Goal: Task Accomplishment & Management: Use online tool/utility

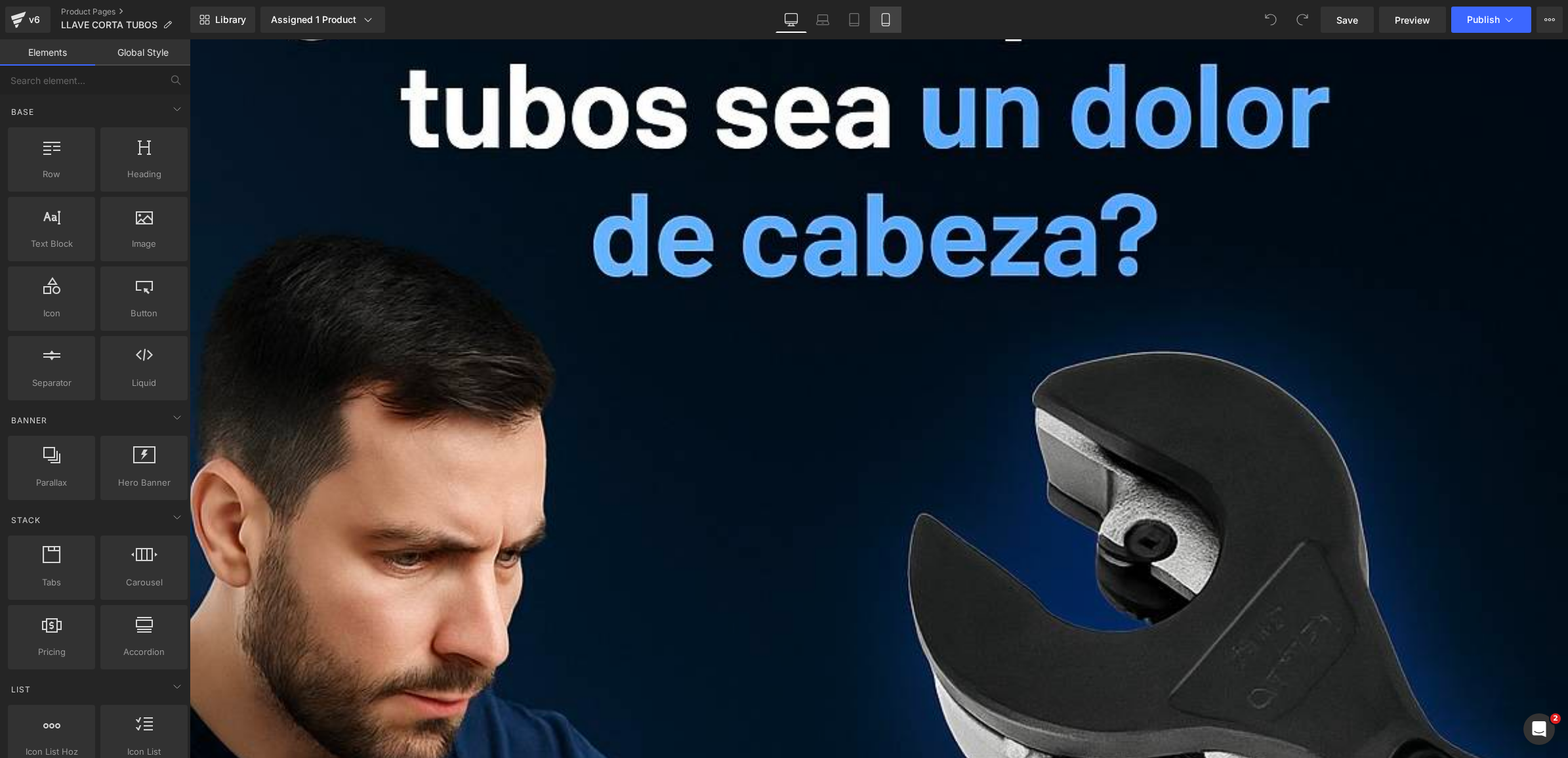
click at [883, 32] on link "Mobile" at bounding box center [886, 19] width 32 height 26
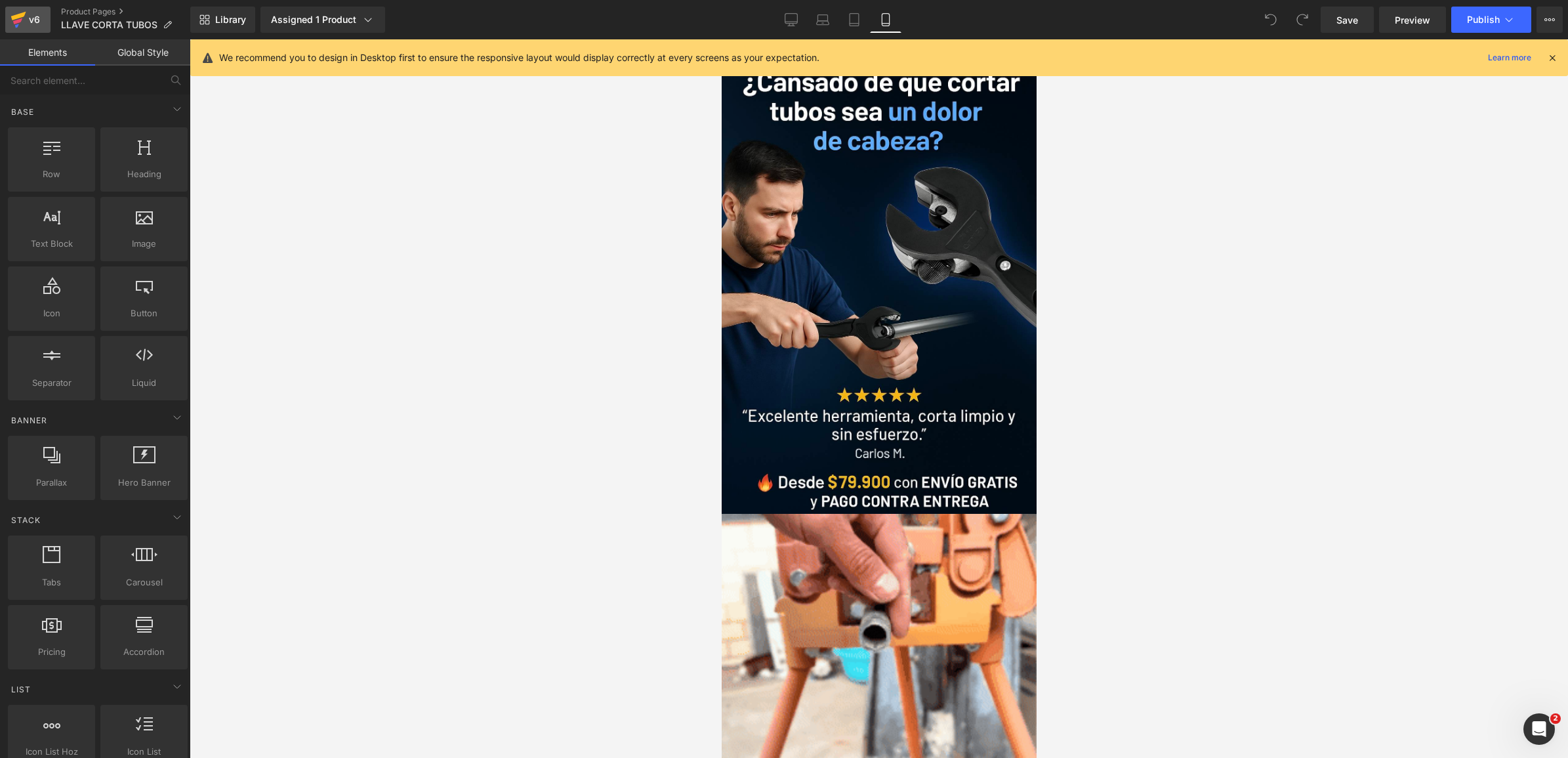
click at [33, 25] on div "v6" at bounding box center [34, 20] width 17 height 17
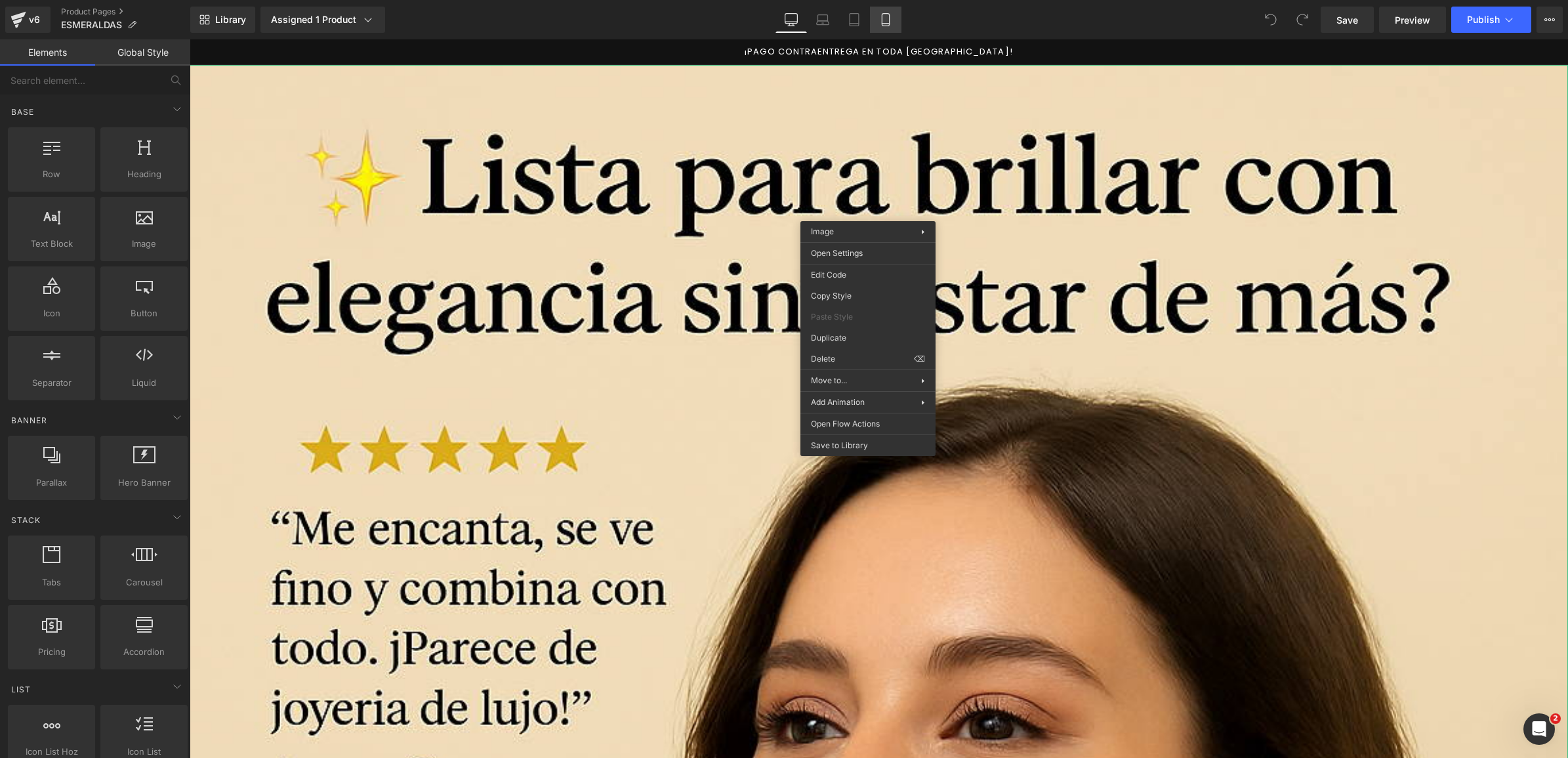
click at [883, 13] on icon at bounding box center [885, 20] width 7 height 13
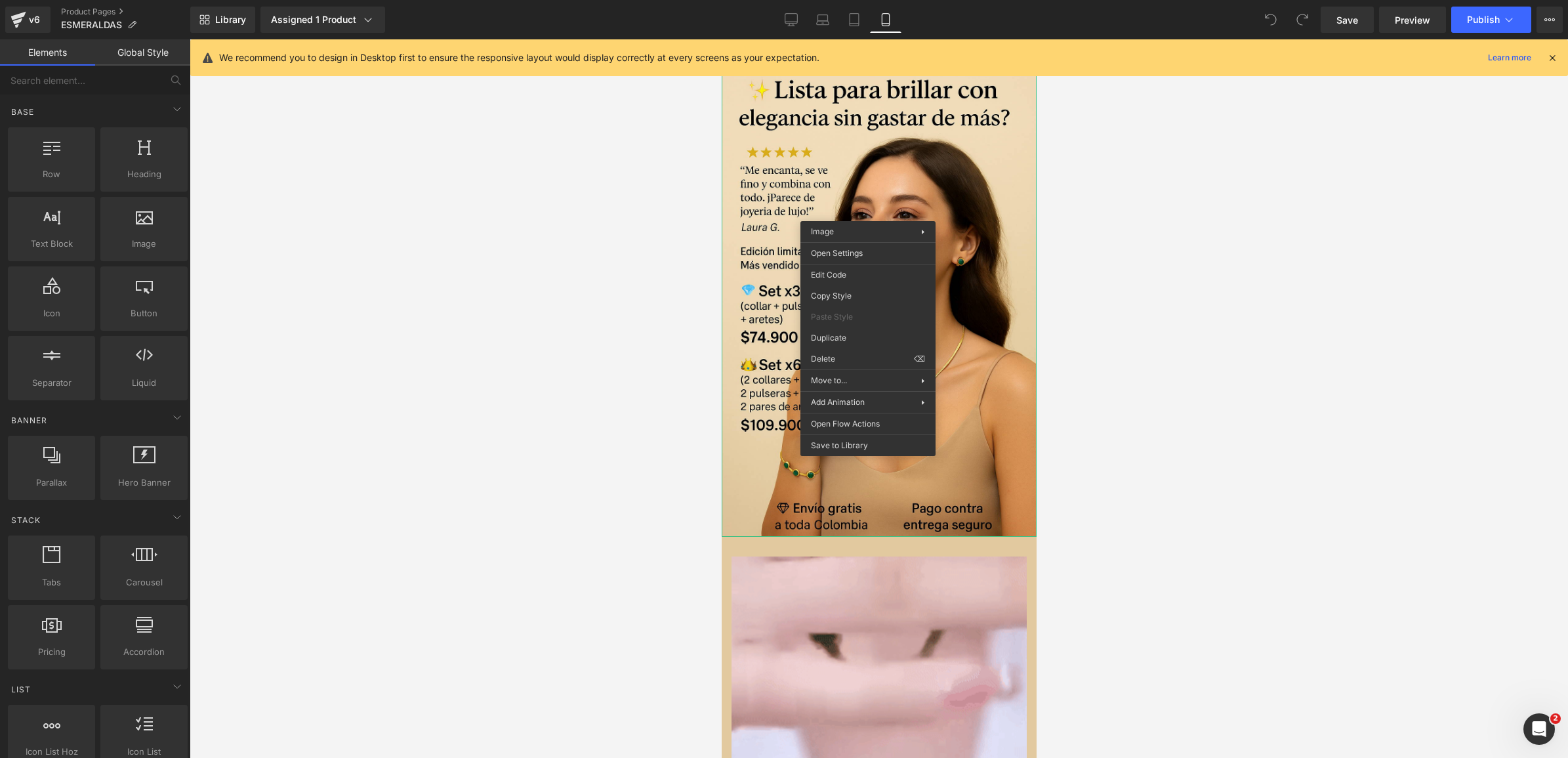
click at [1113, 231] on div at bounding box center [879, 399] width 1379 height 718
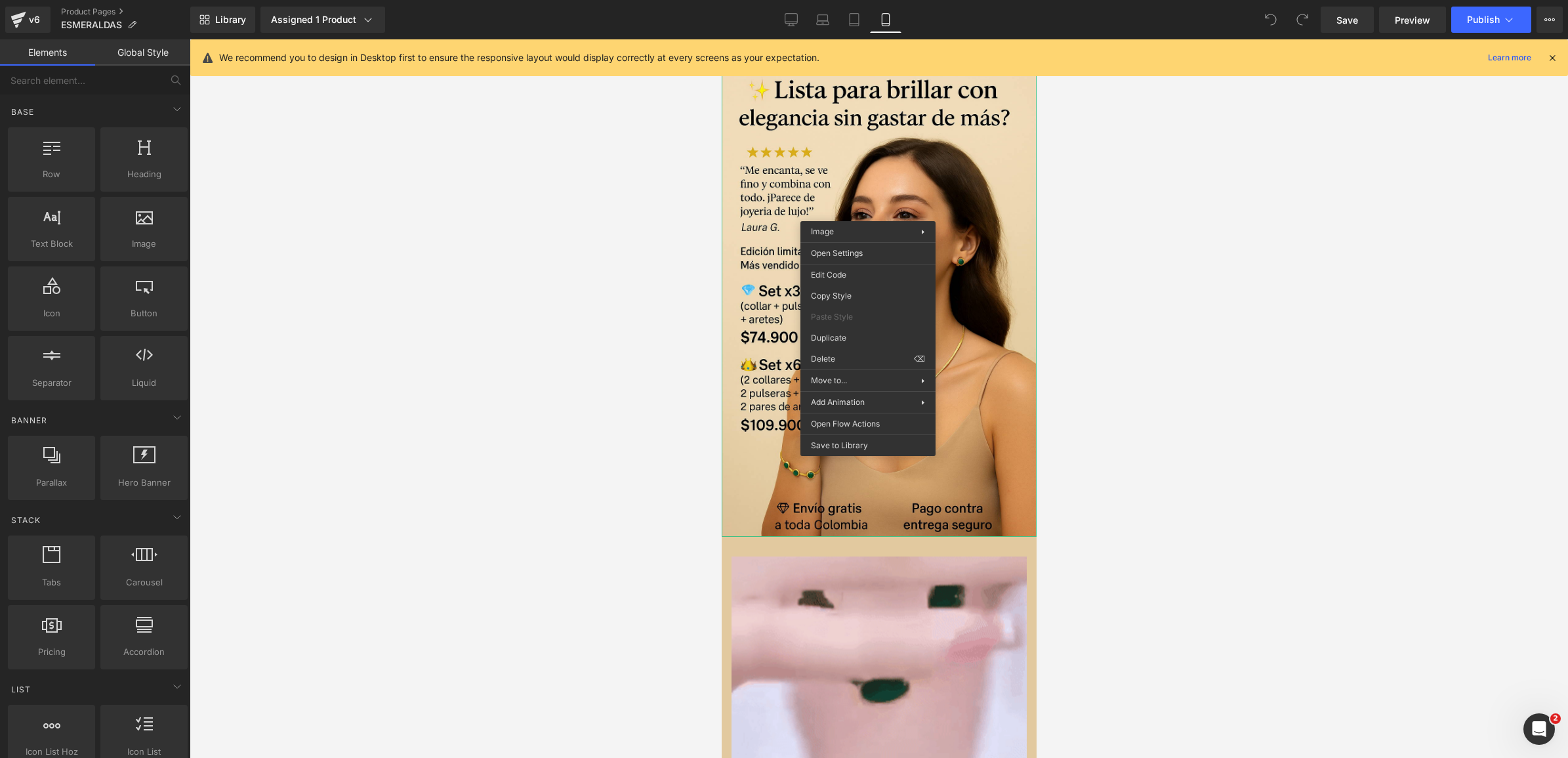
drag, startPoint x: 313, startPoint y: 152, endPoint x: 1045, endPoint y: 185, distance: 732.7
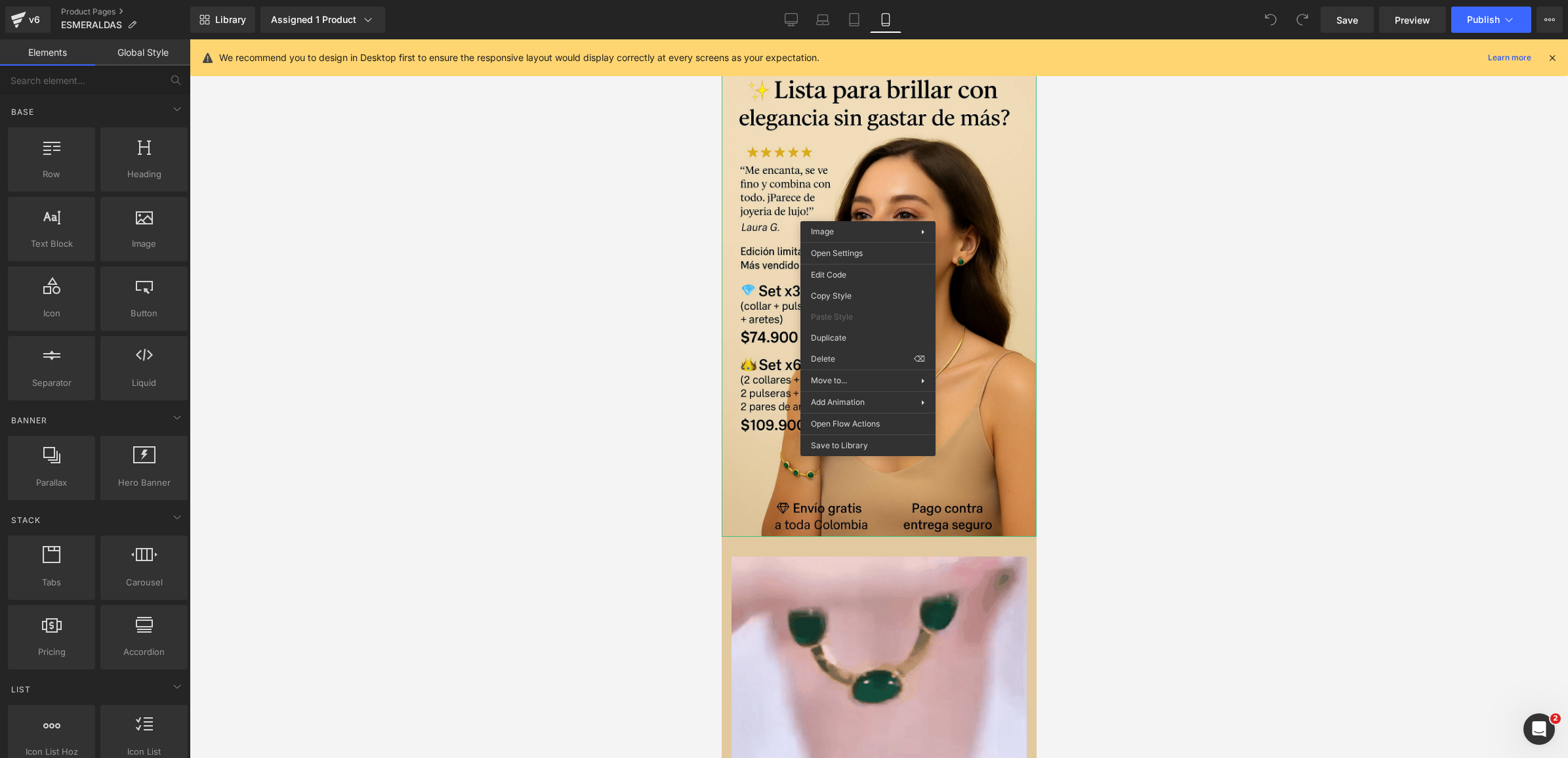
click at [1045, 185] on div at bounding box center [879, 399] width 1379 height 718
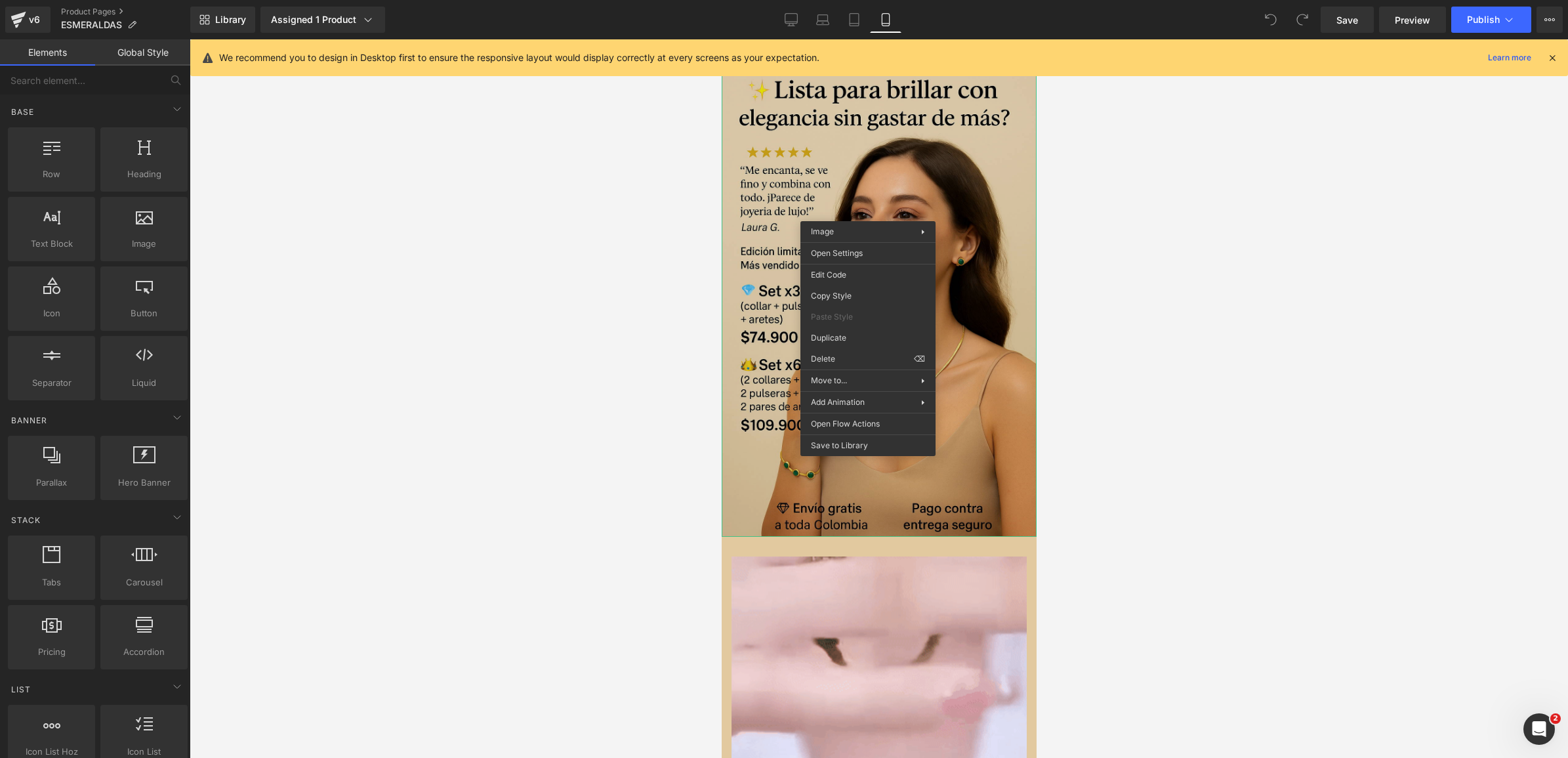
click at [733, 267] on img at bounding box center [879, 300] width 315 height 472
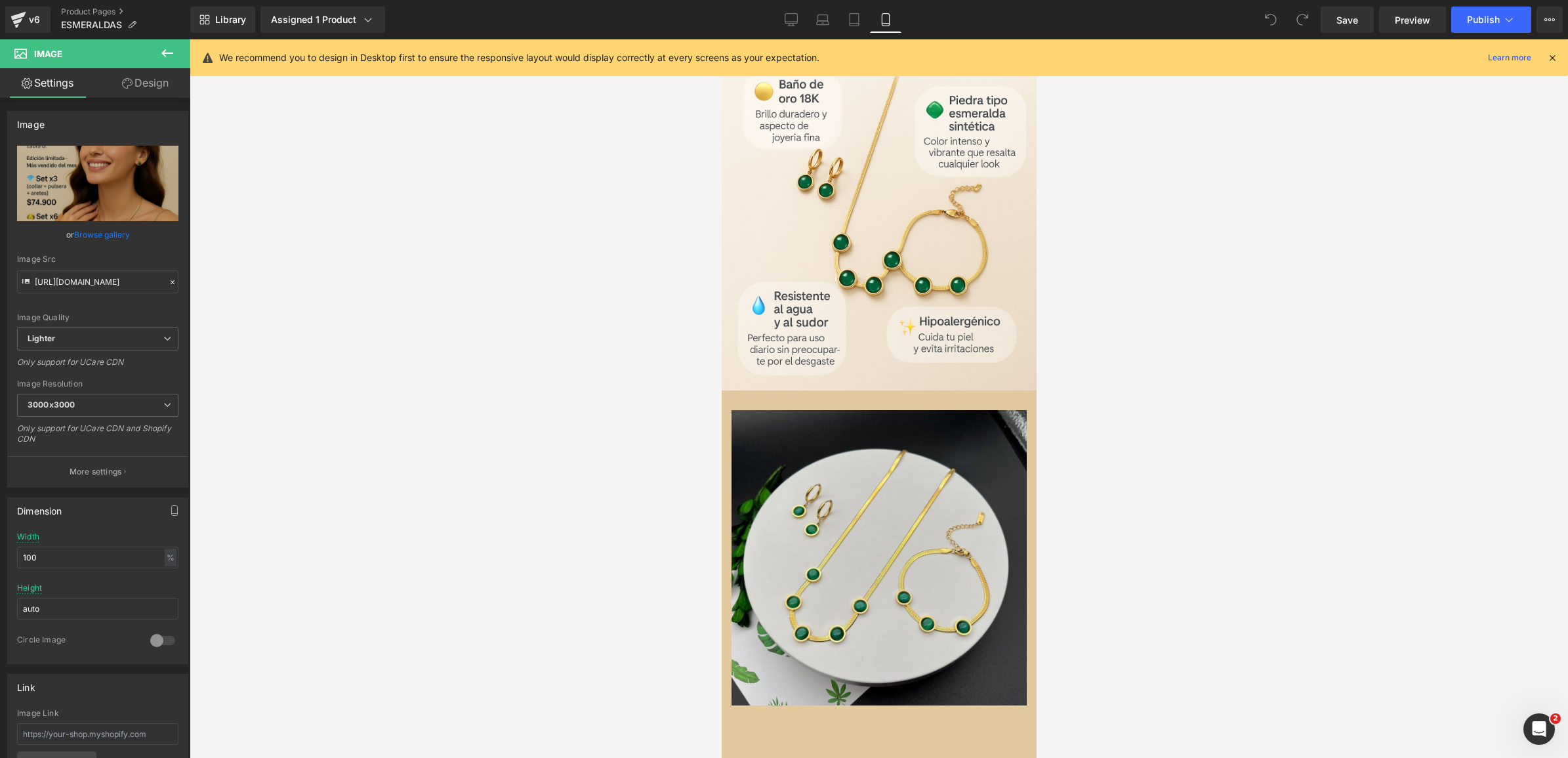
scroll to position [2324, 0]
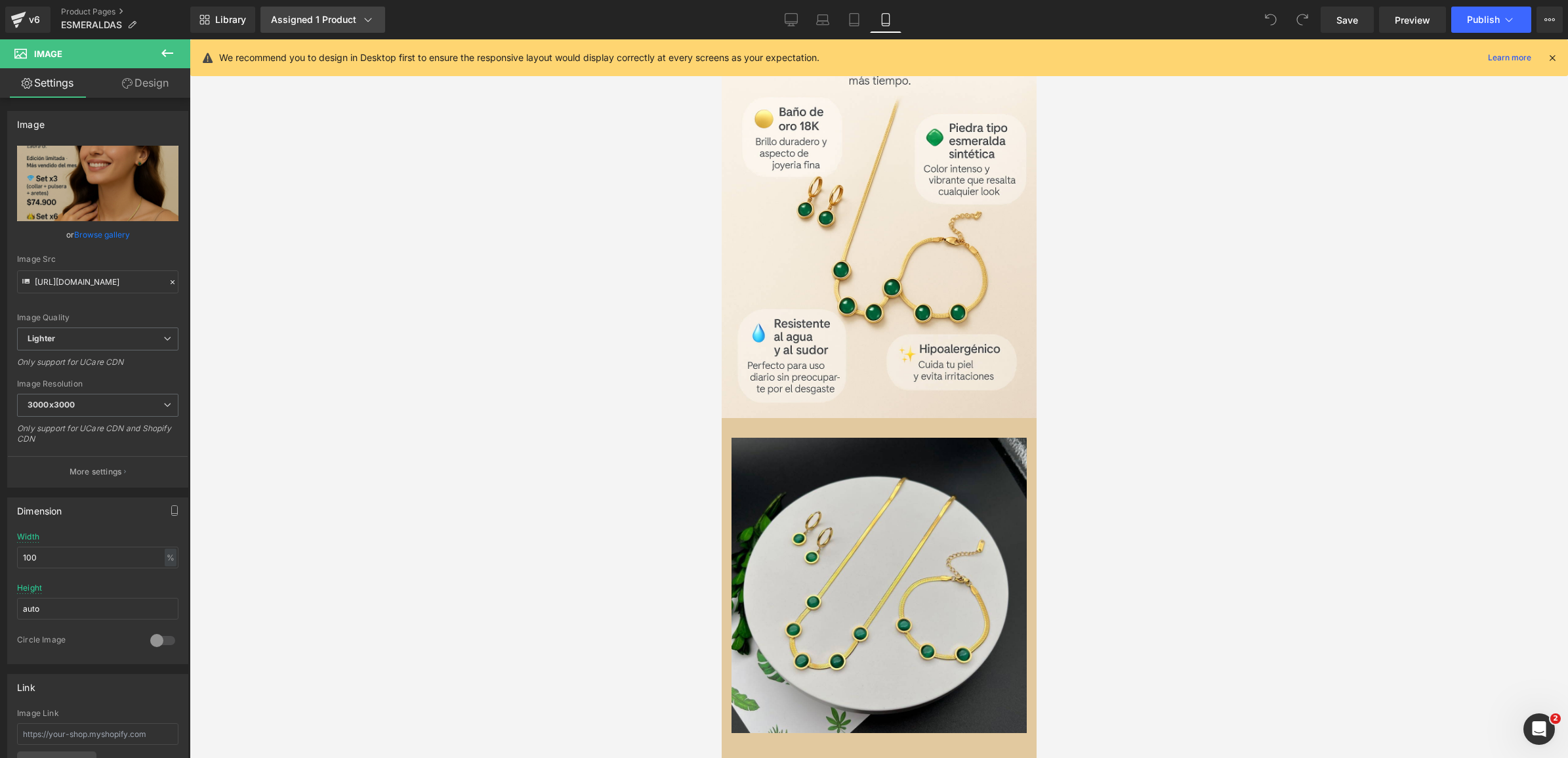
click at [325, 13] on div "Assigned 1 Product" at bounding box center [323, 20] width 104 height 13
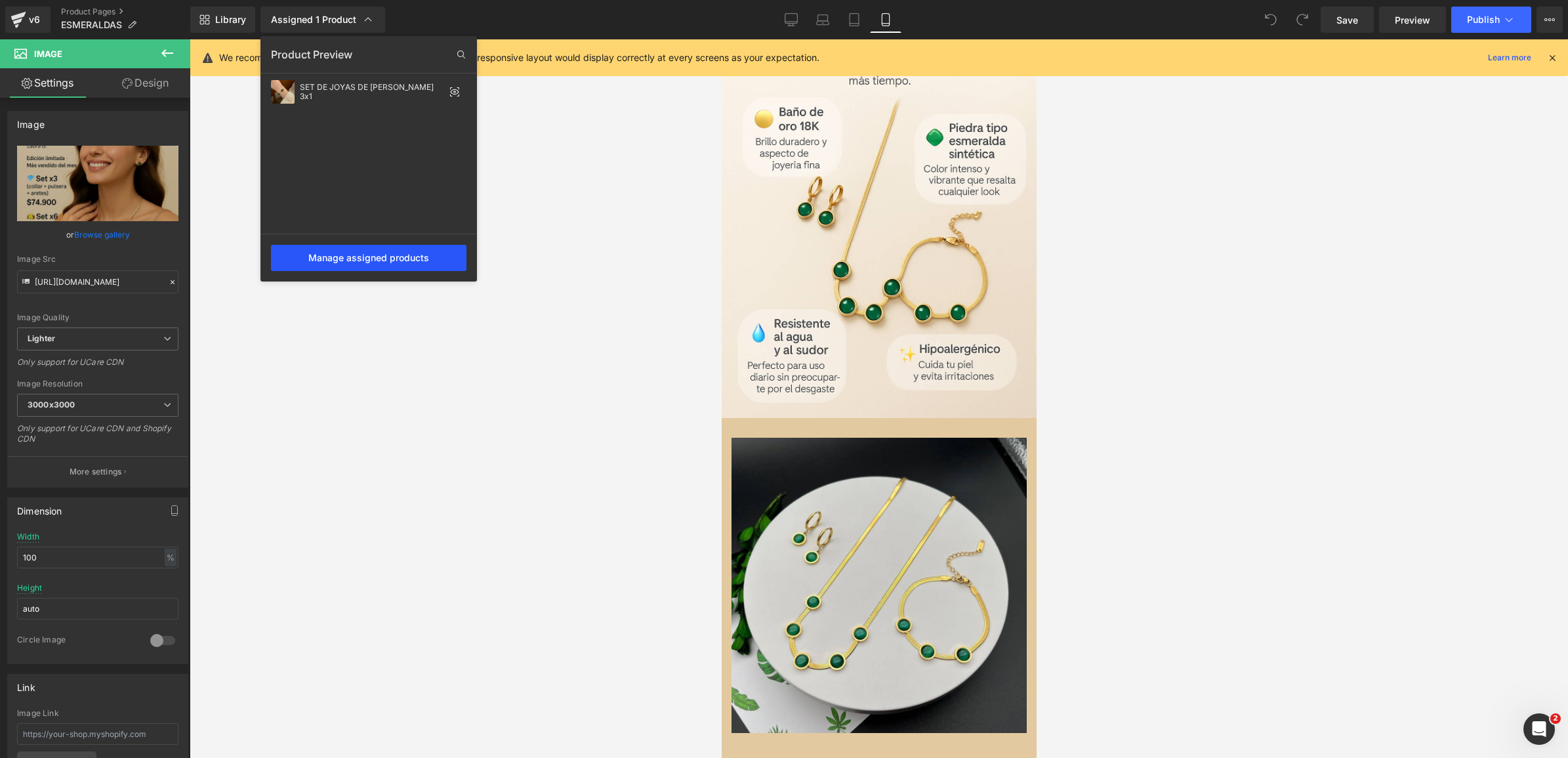
click at [378, 267] on div "Manage assigned products" at bounding box center [369, 257] width 195 height 26
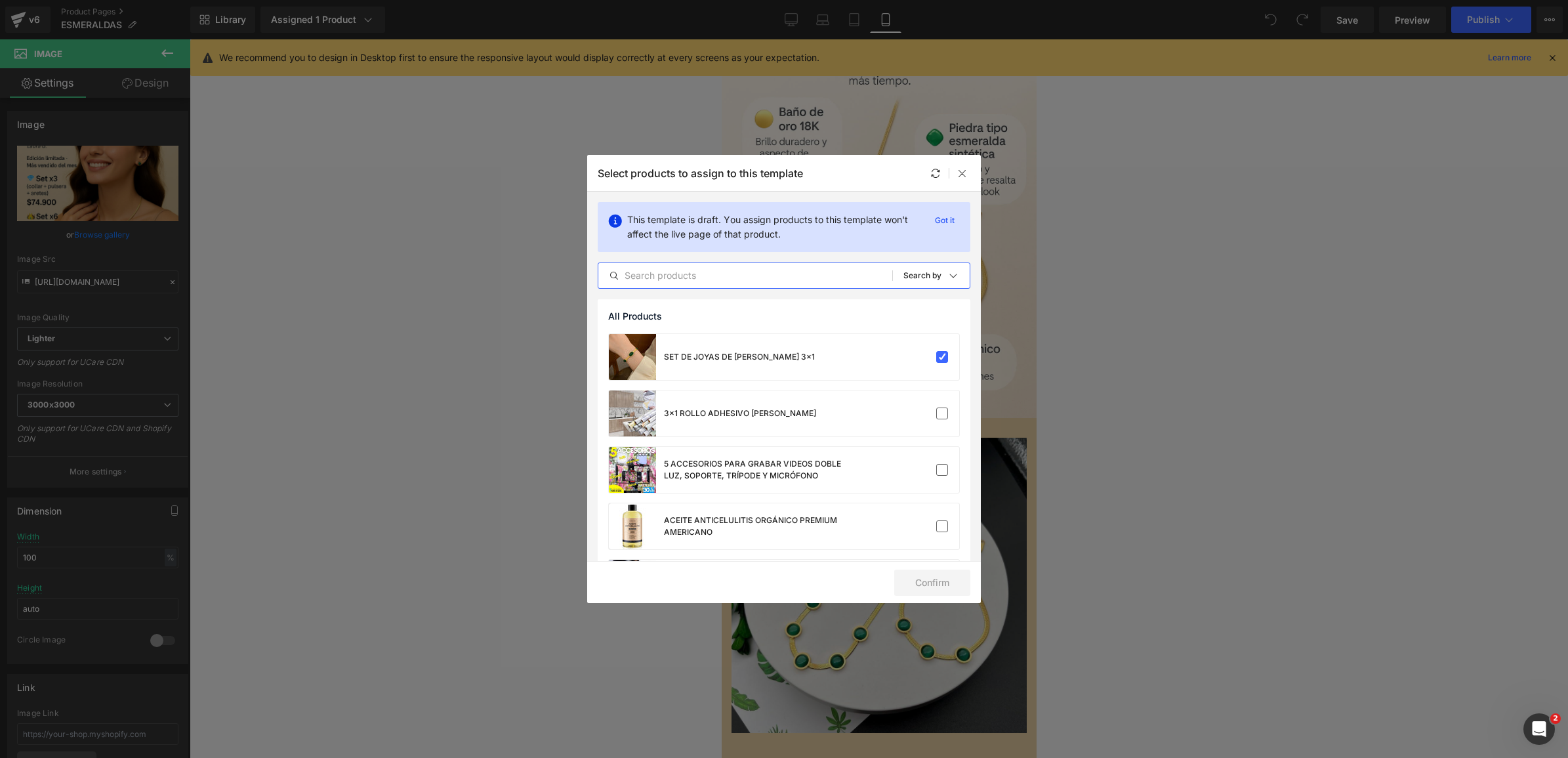
click at [718, 273] on input "text" at bounding box center [745, 275] width 294 height 16
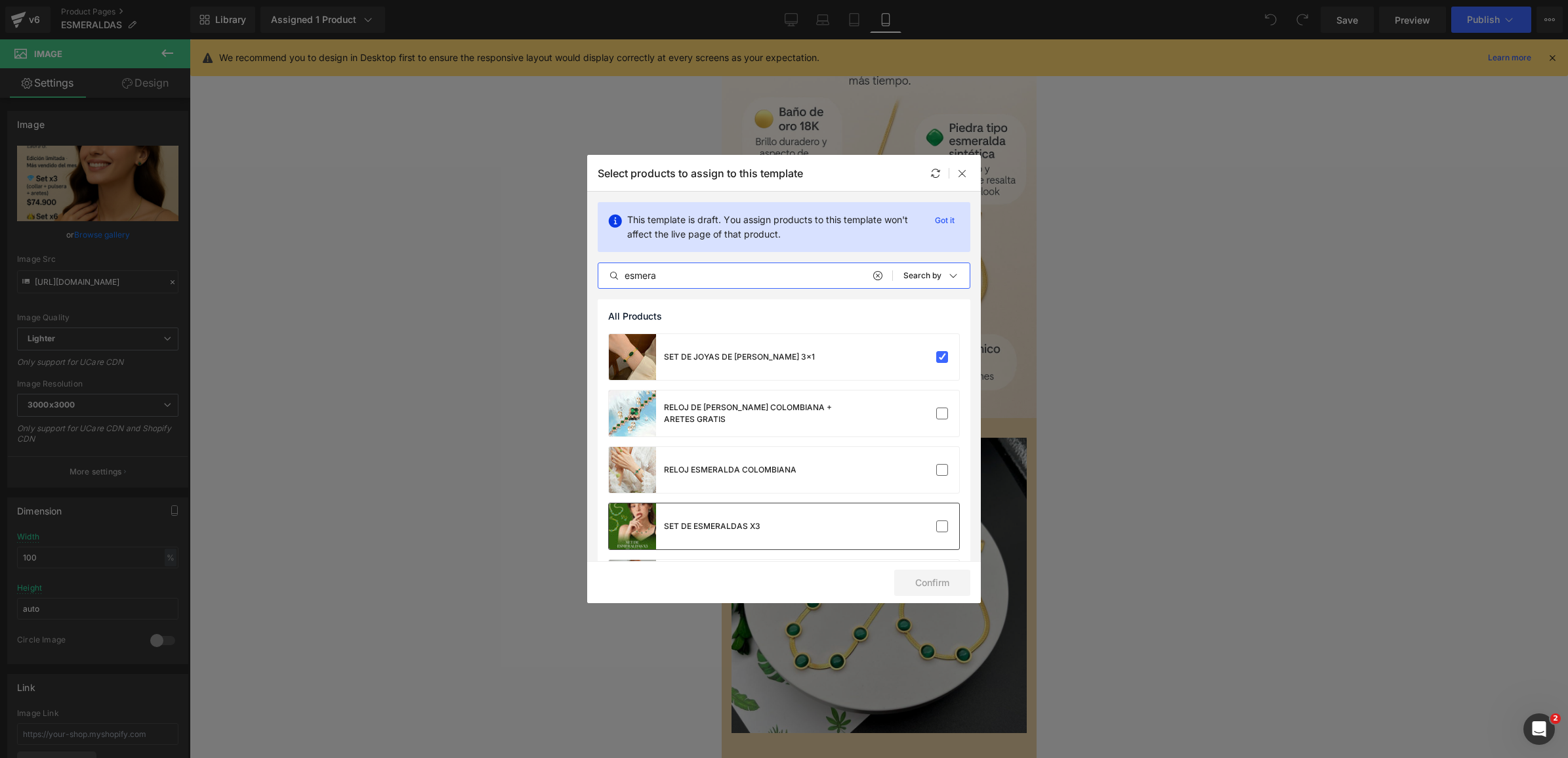
scroll to position [63, 0]
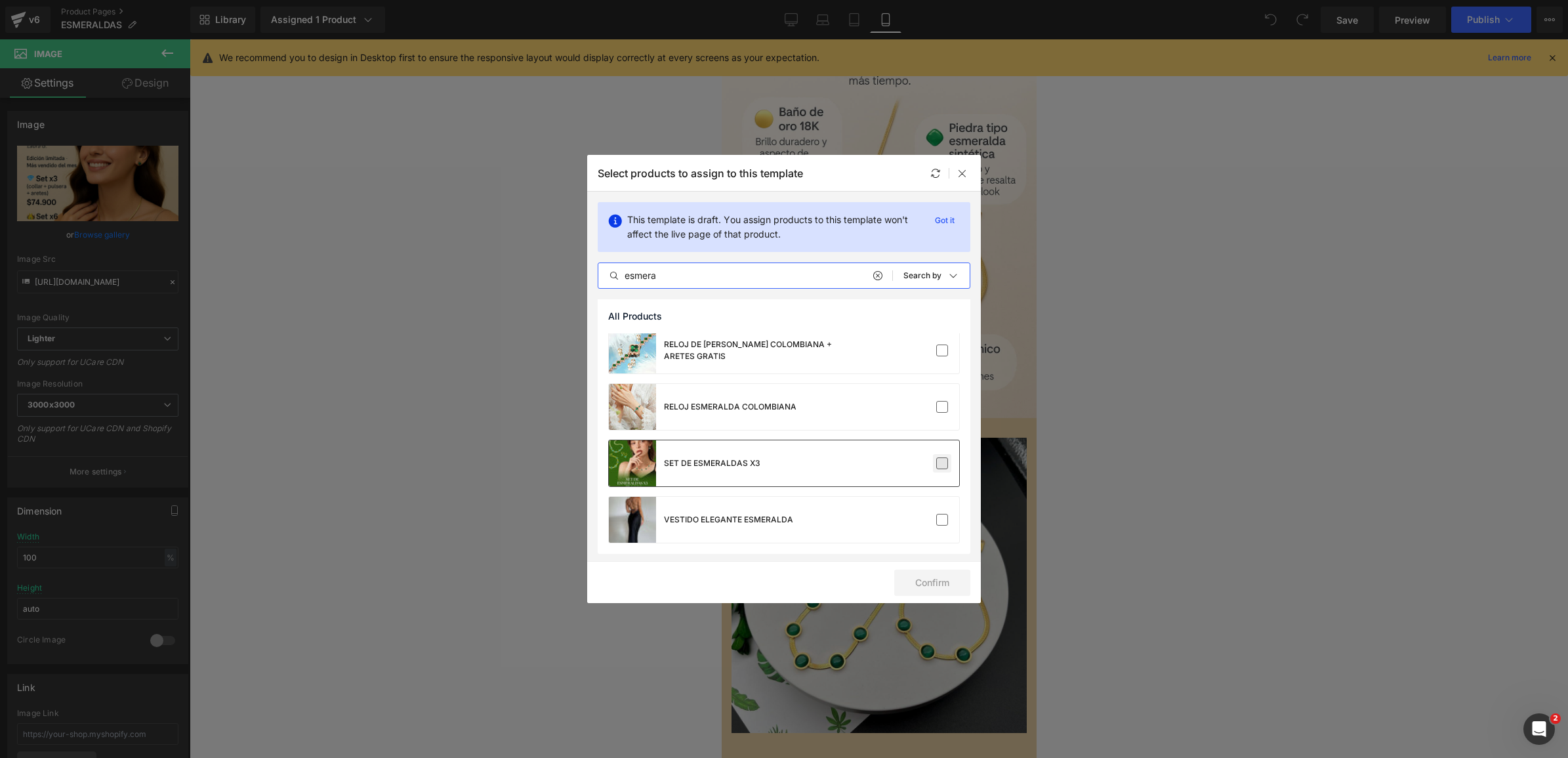
type input "esmera"
click at [941, 464] on label at bounding box center [942, 463] width 12 height 12
click at [942, 464] on input "checkbox" at bounding box center [942, 464] width 0 height 0
click at [939, 582] on button "Confirm" at bounding box center [933, 582] width 76 height 26
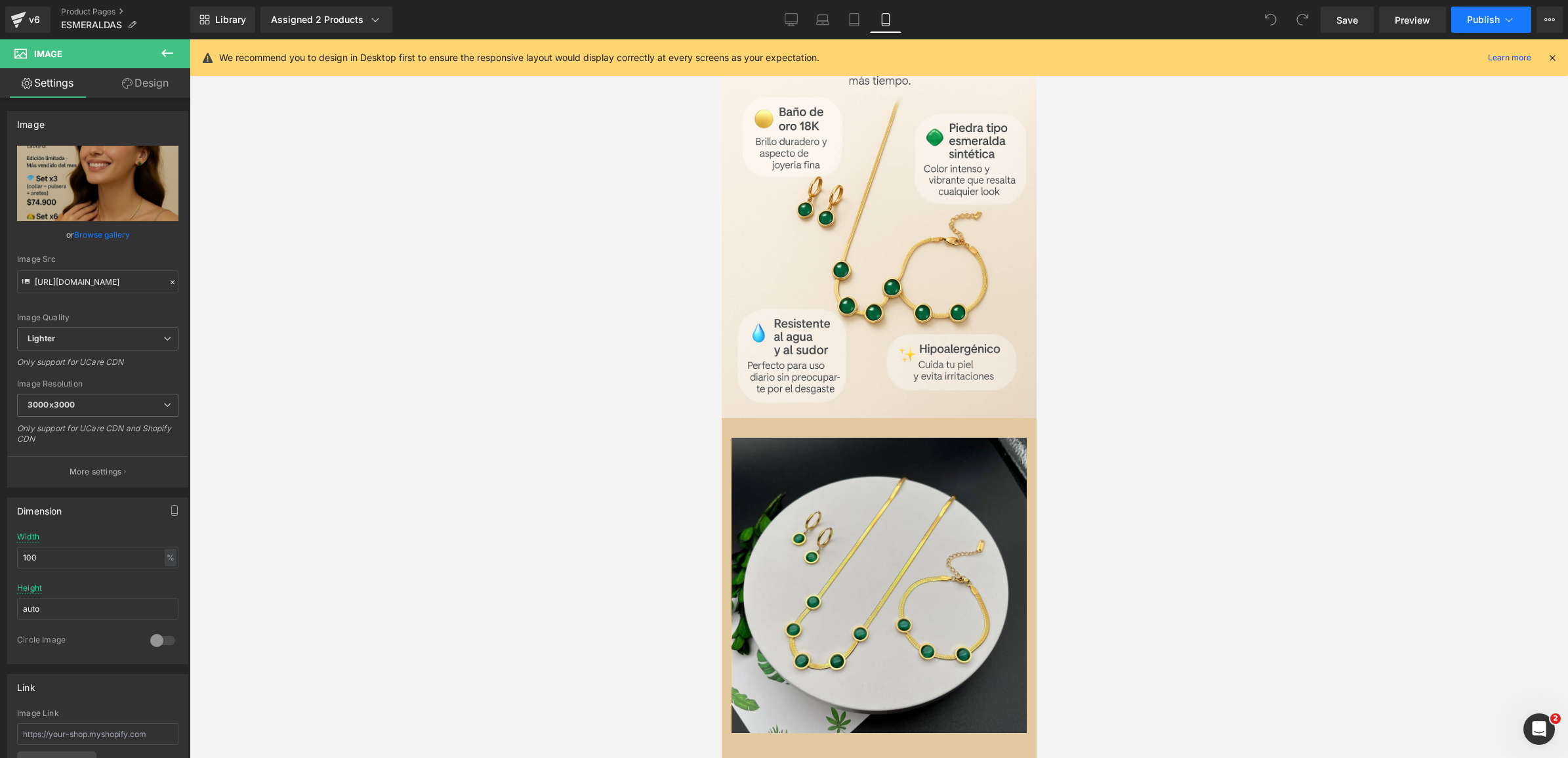
click at [1482, 21] on span "Publish" at bounding box center [1483, 19] width 32 height 10
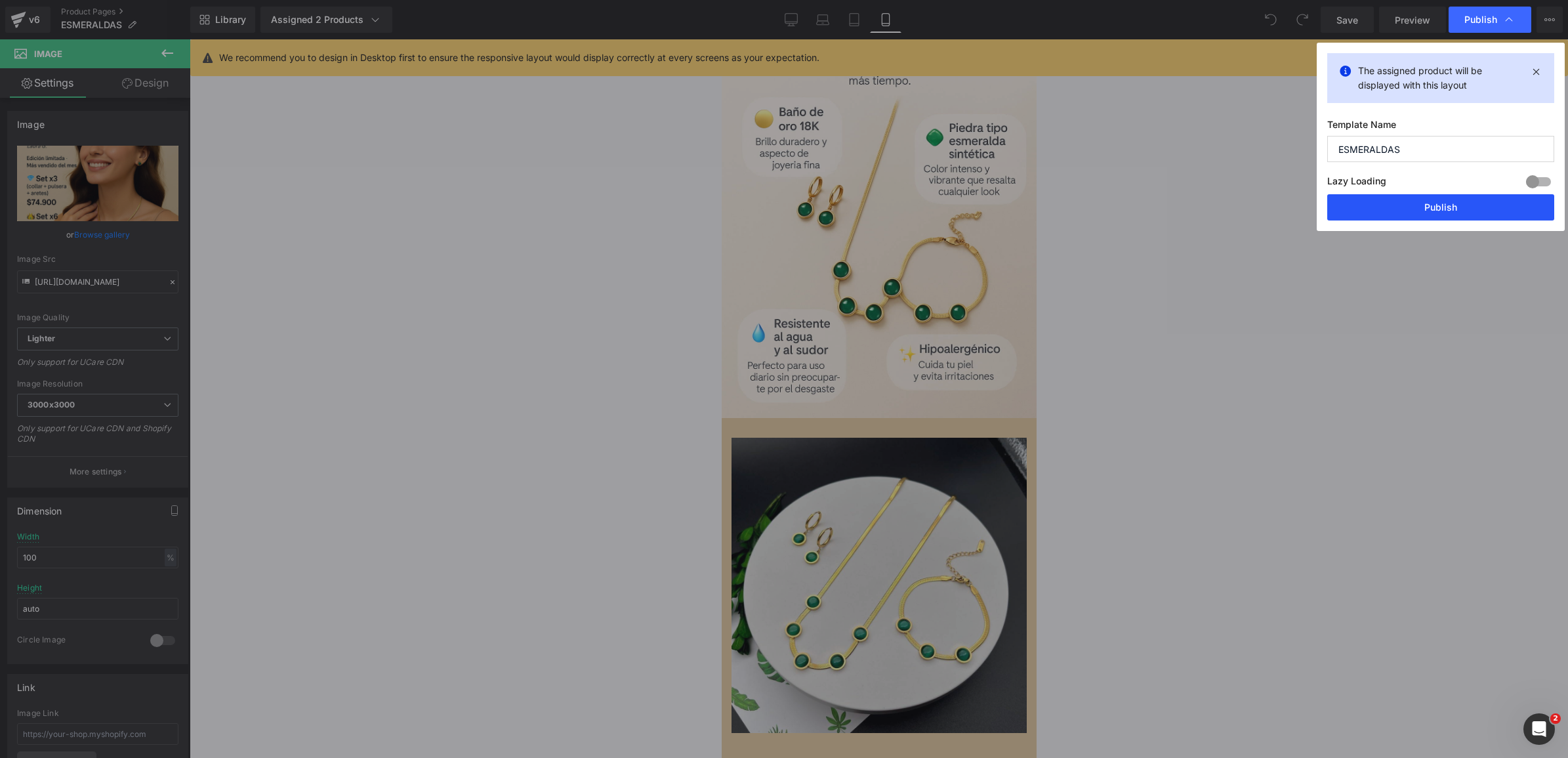
click at [1404, 210] on button "Publish" at bounding box center [1441, 207] width 227 height 26
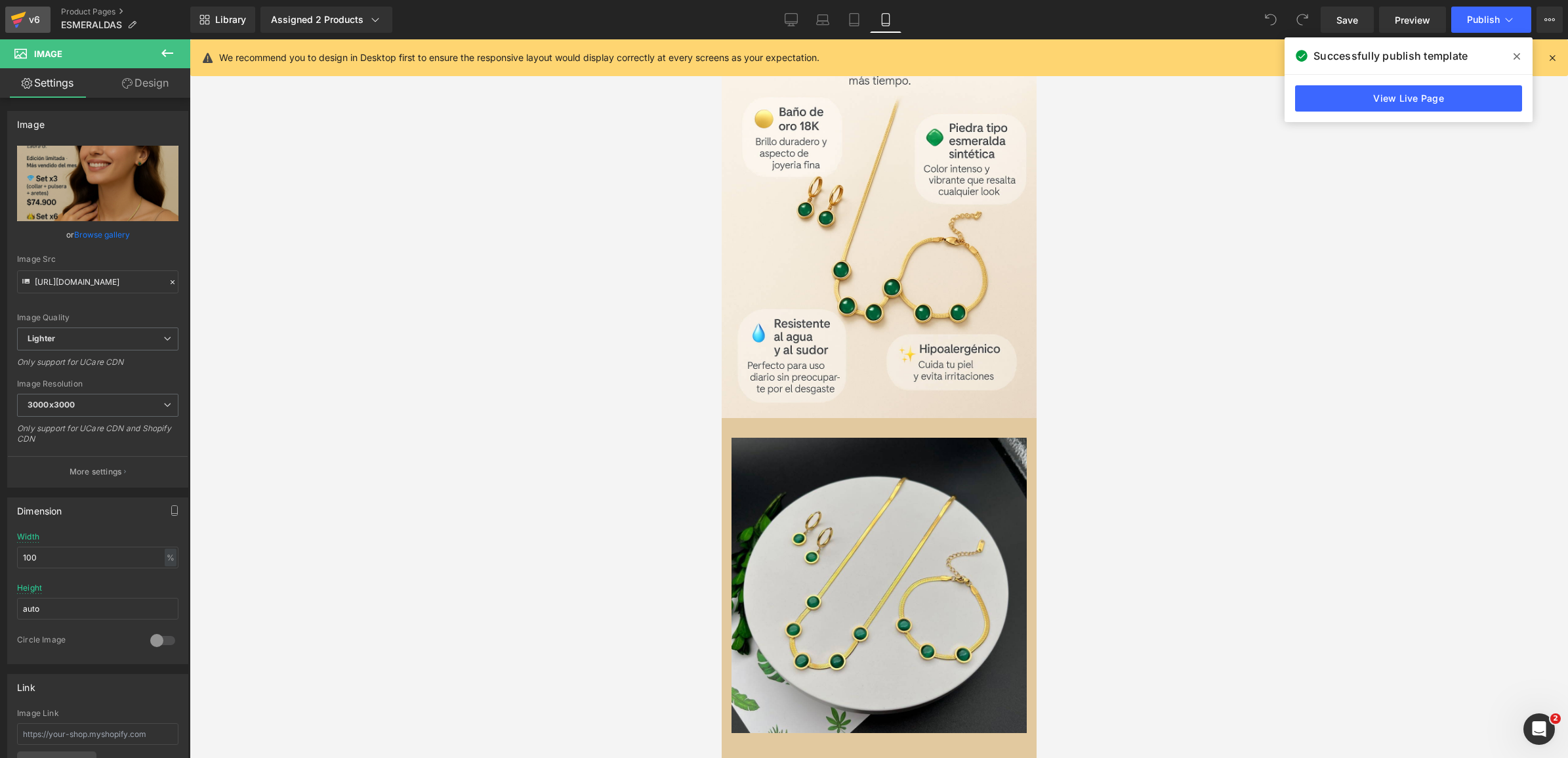
click at [30, 13] on div "v6" at bounding box center [34, 20] width 17 height 17
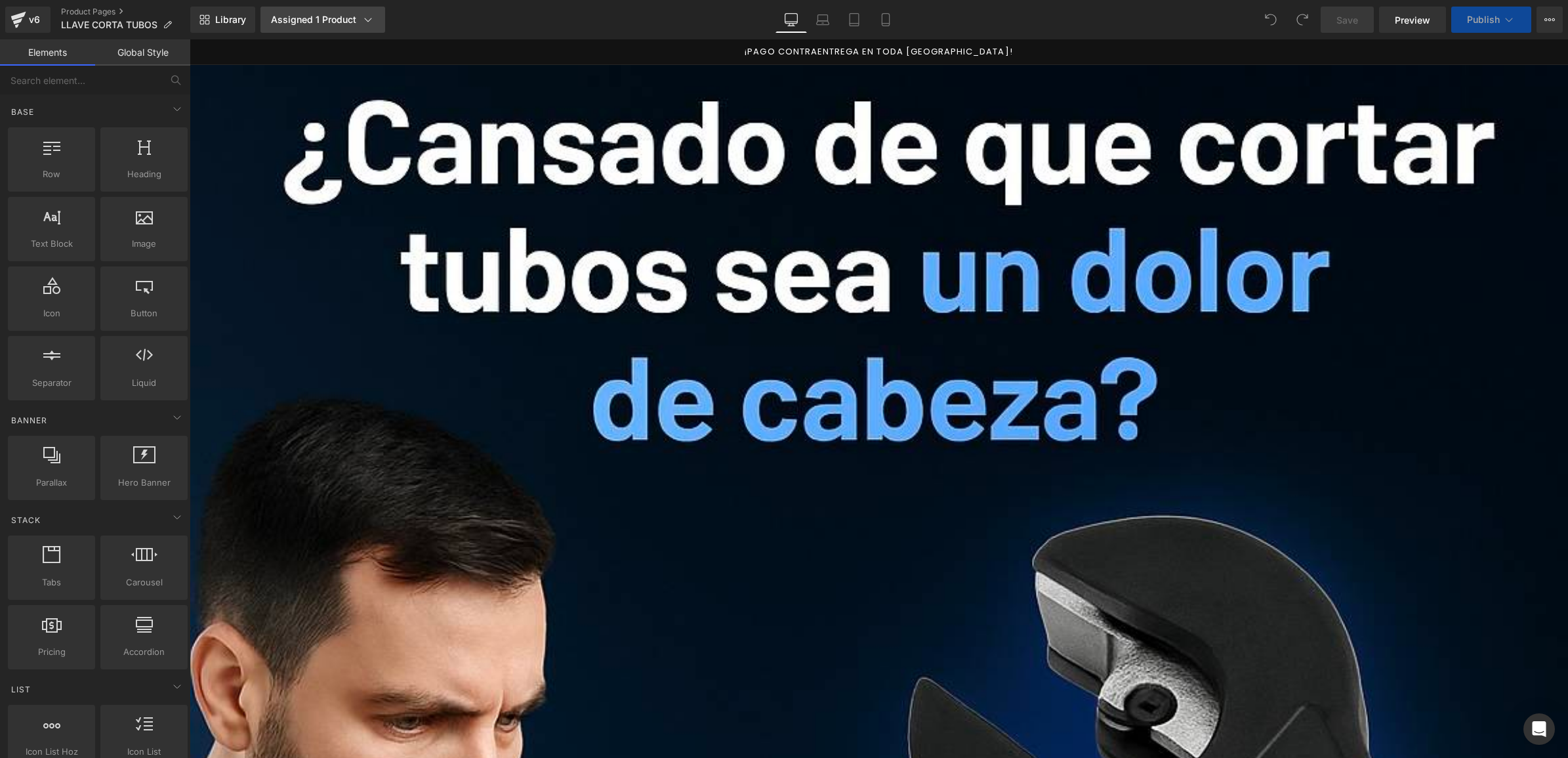
click at [301, 18] on div "Assigned 1 Product" at bounding box center [323, 20] width 104 height 13
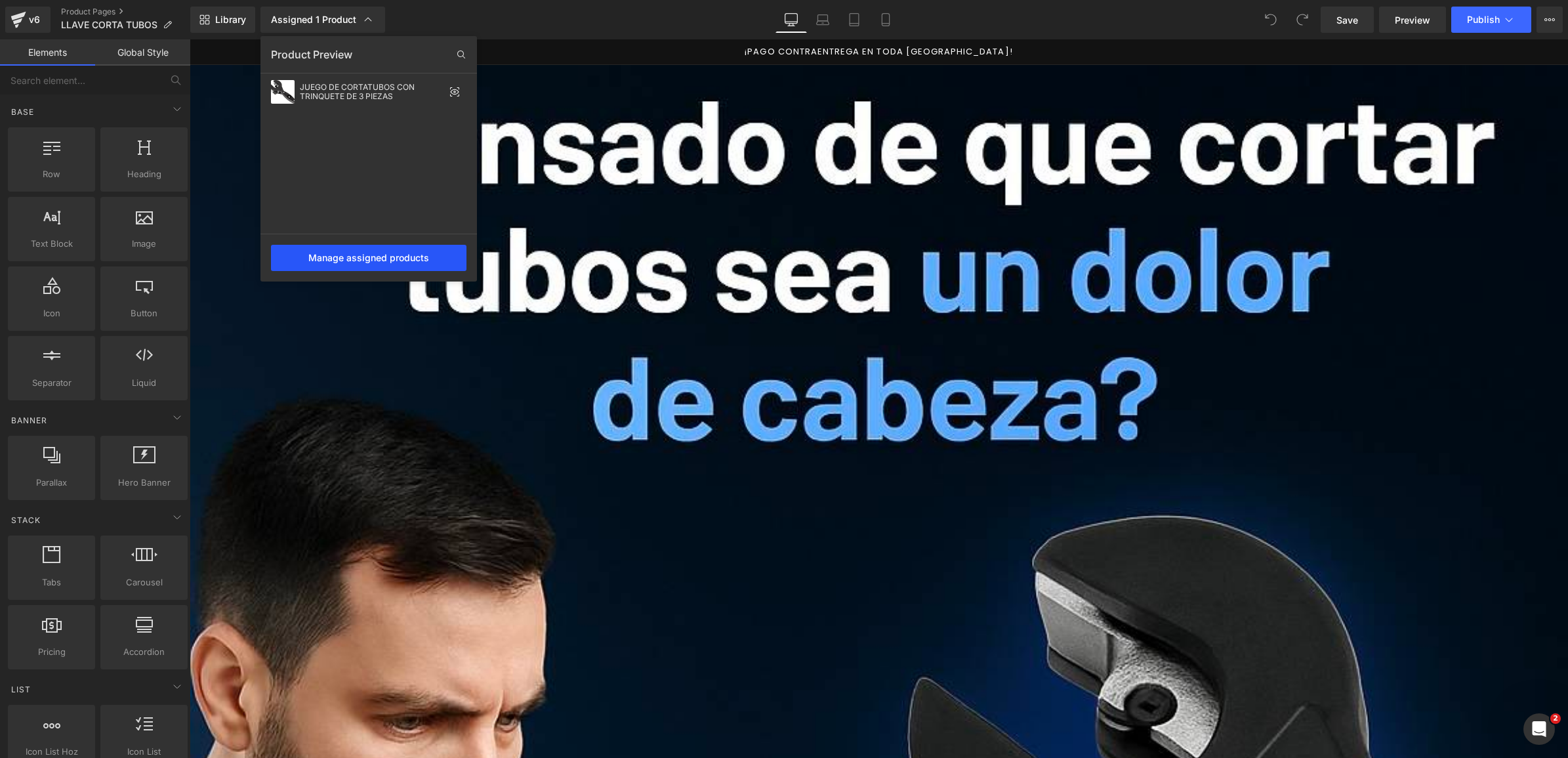
click at [361, 260] on div "Manage assigned products" at bounding box center [369, 257] width 195 height 26
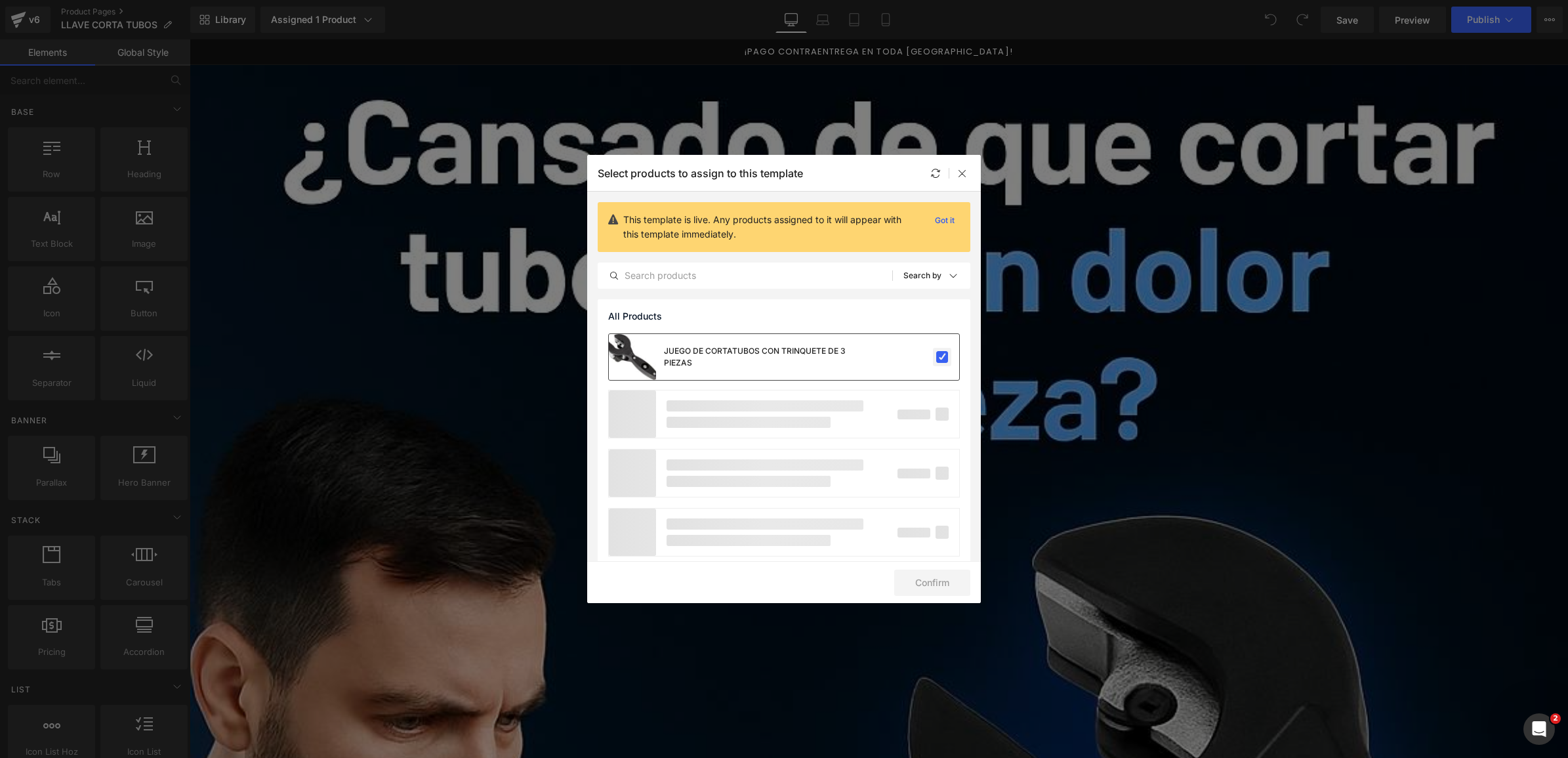
click at [940, 352] on label at bounding box center [942, 357] width 12 height 12
click at [942, 357] on input "checkbox" at bounding box center [942, 357] width 0 height 0
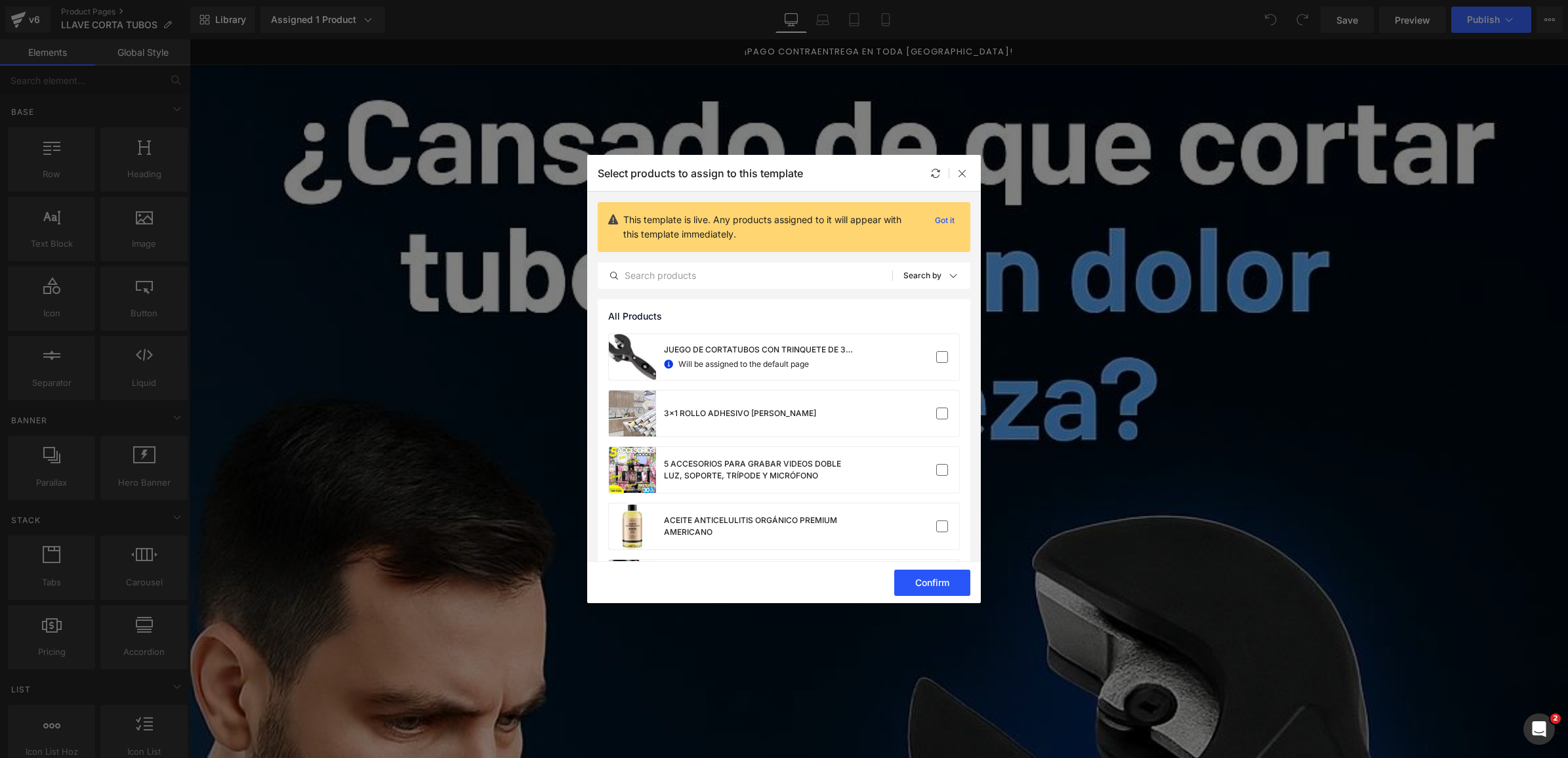
click at [934, 583] on button "Confirm" at bounding box center [933, 582] width 76 height 26
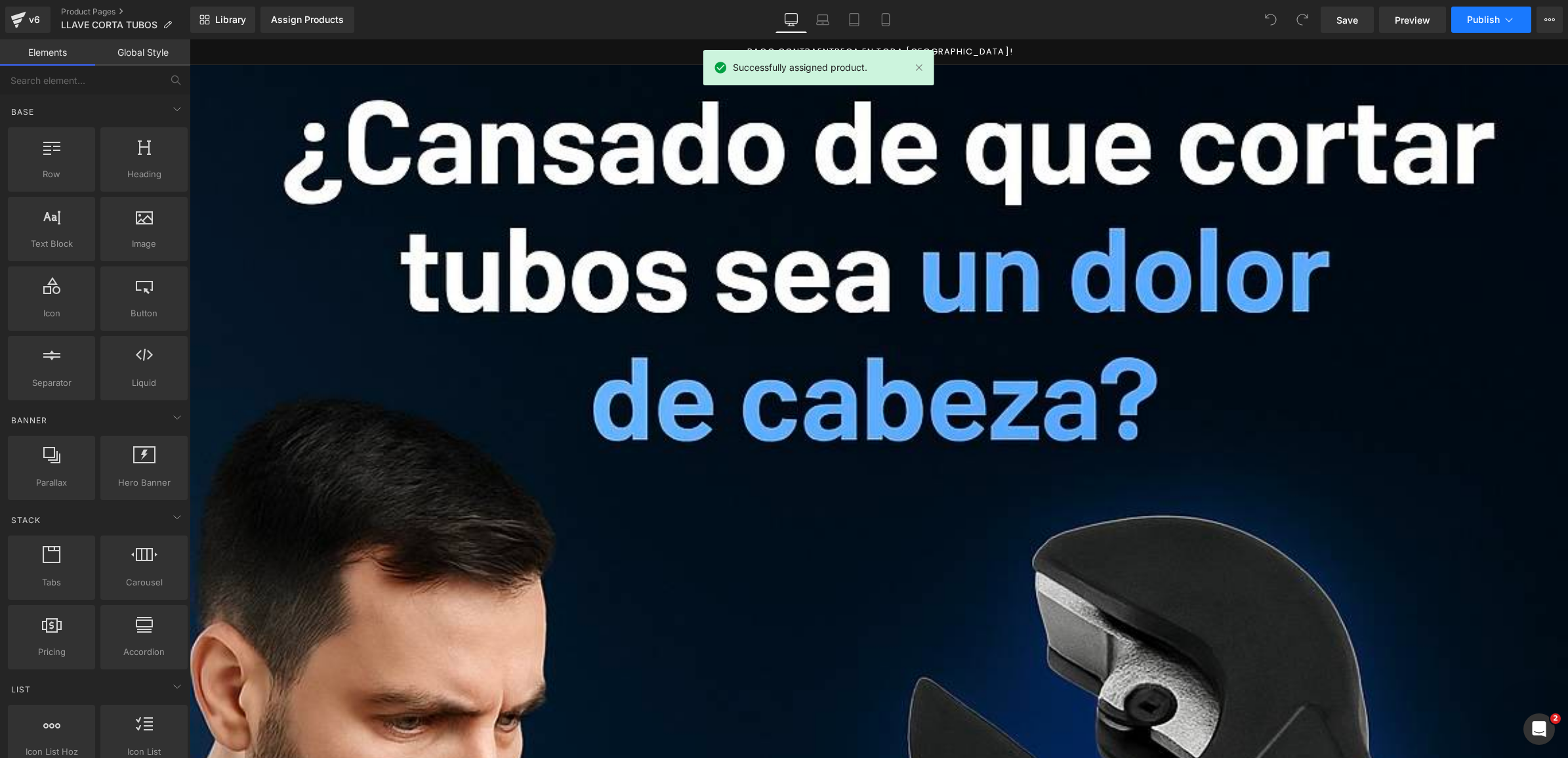
click at [1500, 11] on button "Publish" at bounding box center [1491, 19] width 80 height 26
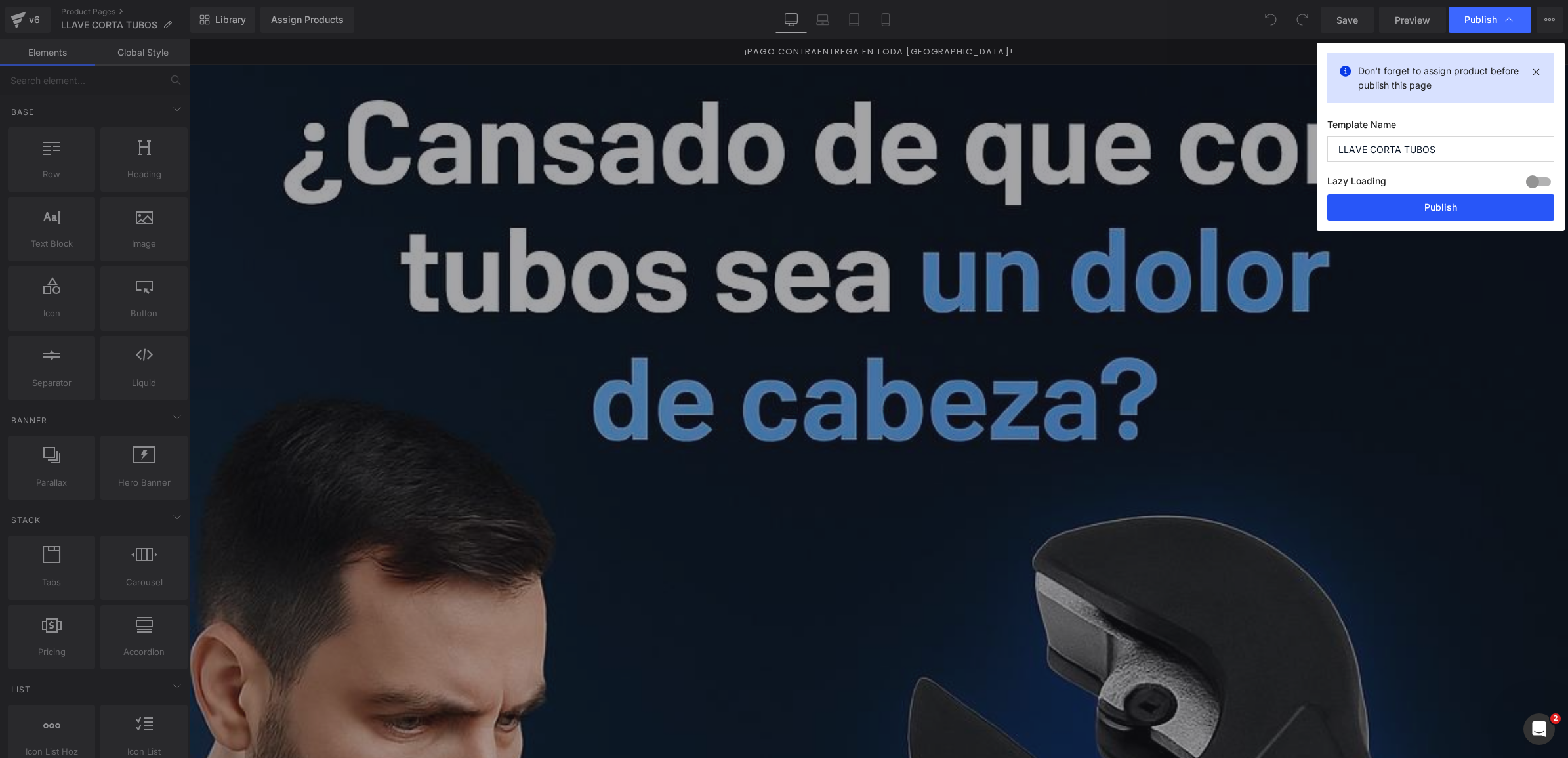
click at [1399, 210] on button "Publish" at bounding box center [1441, 207] width 227 height 26
